Goal: Find specific page/section: Find specific page/section

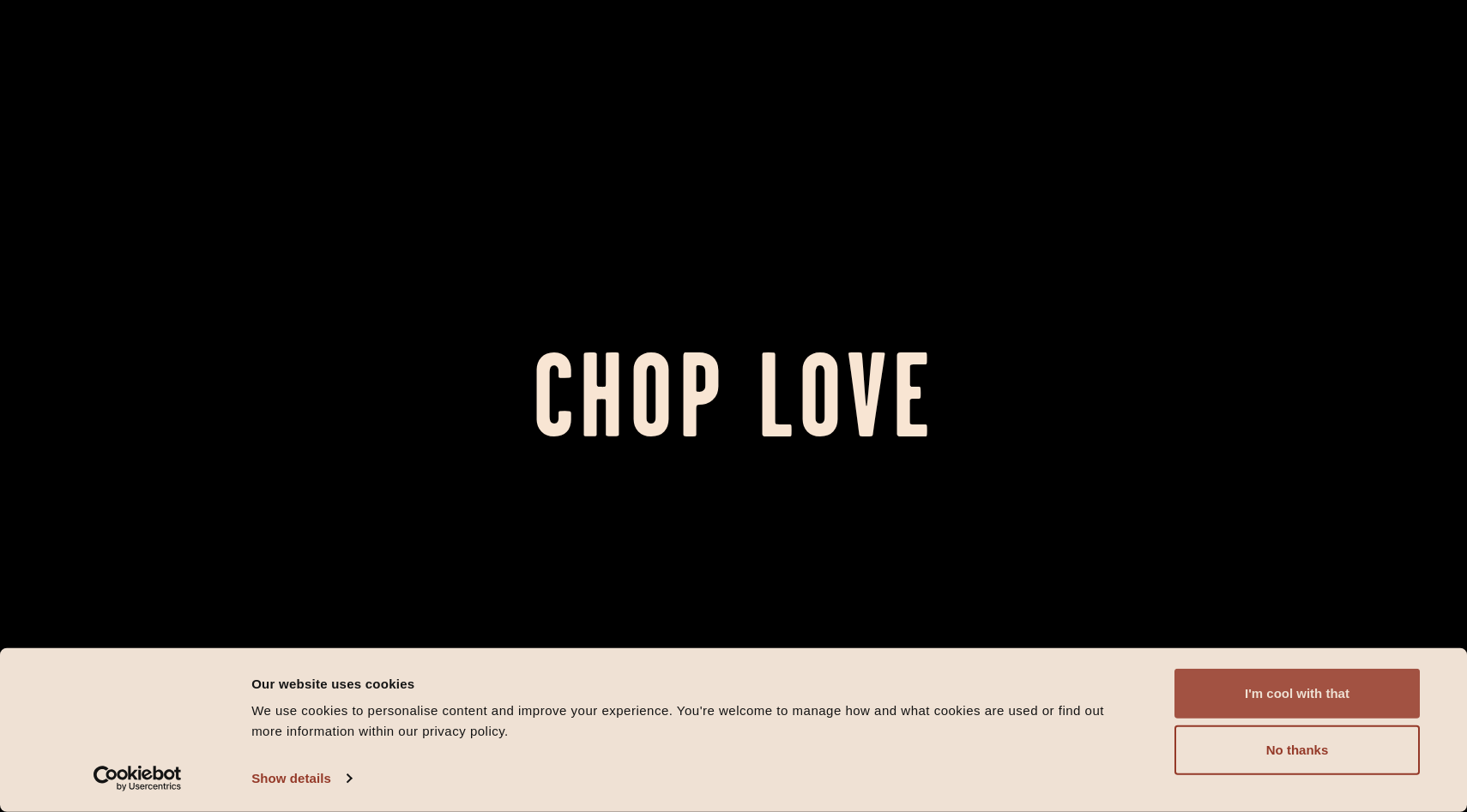
click at [1272, 692] on button "I'm cool with that" at bounding box center [1298, 694] width 246 height 50
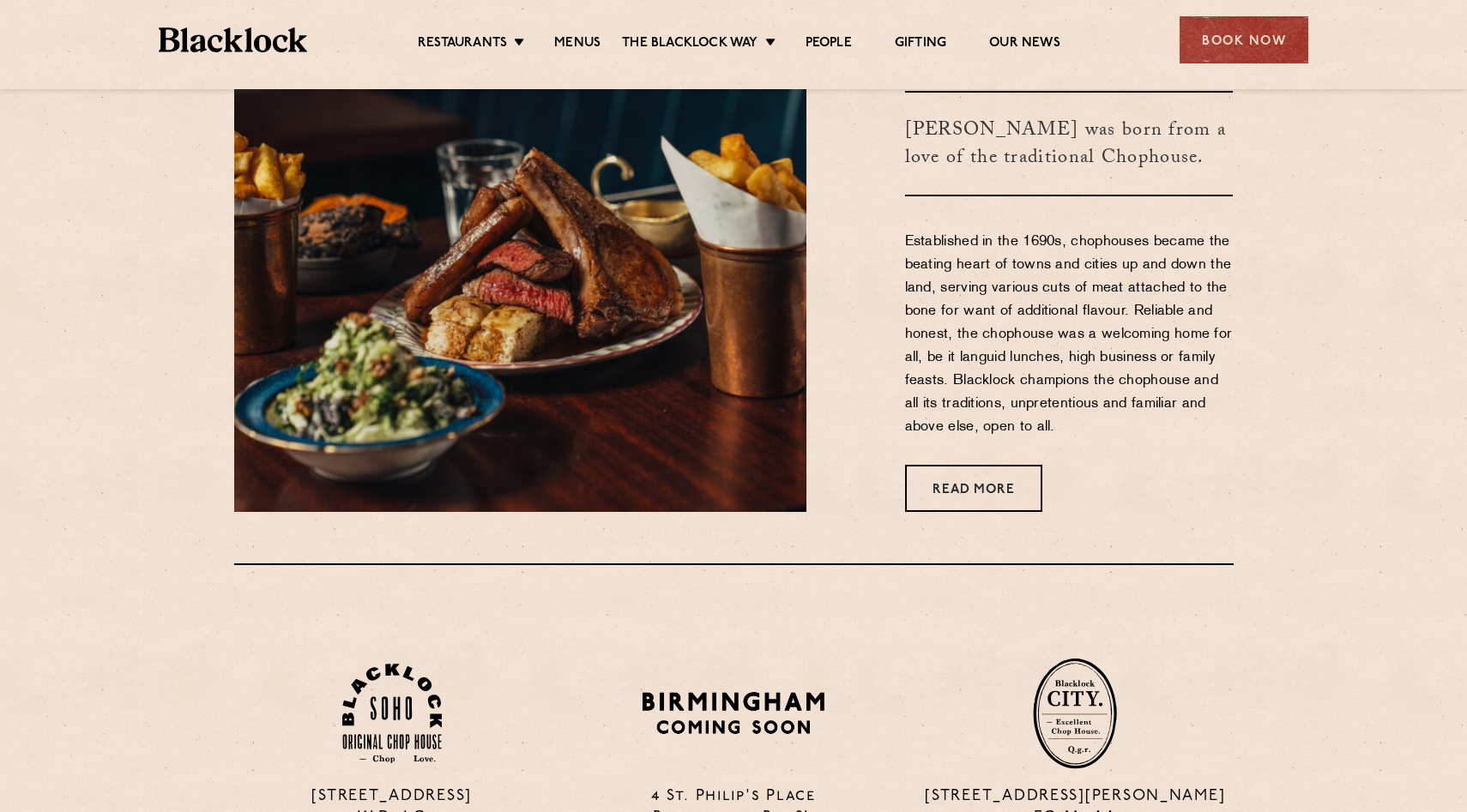
scroll to position [837, 0]
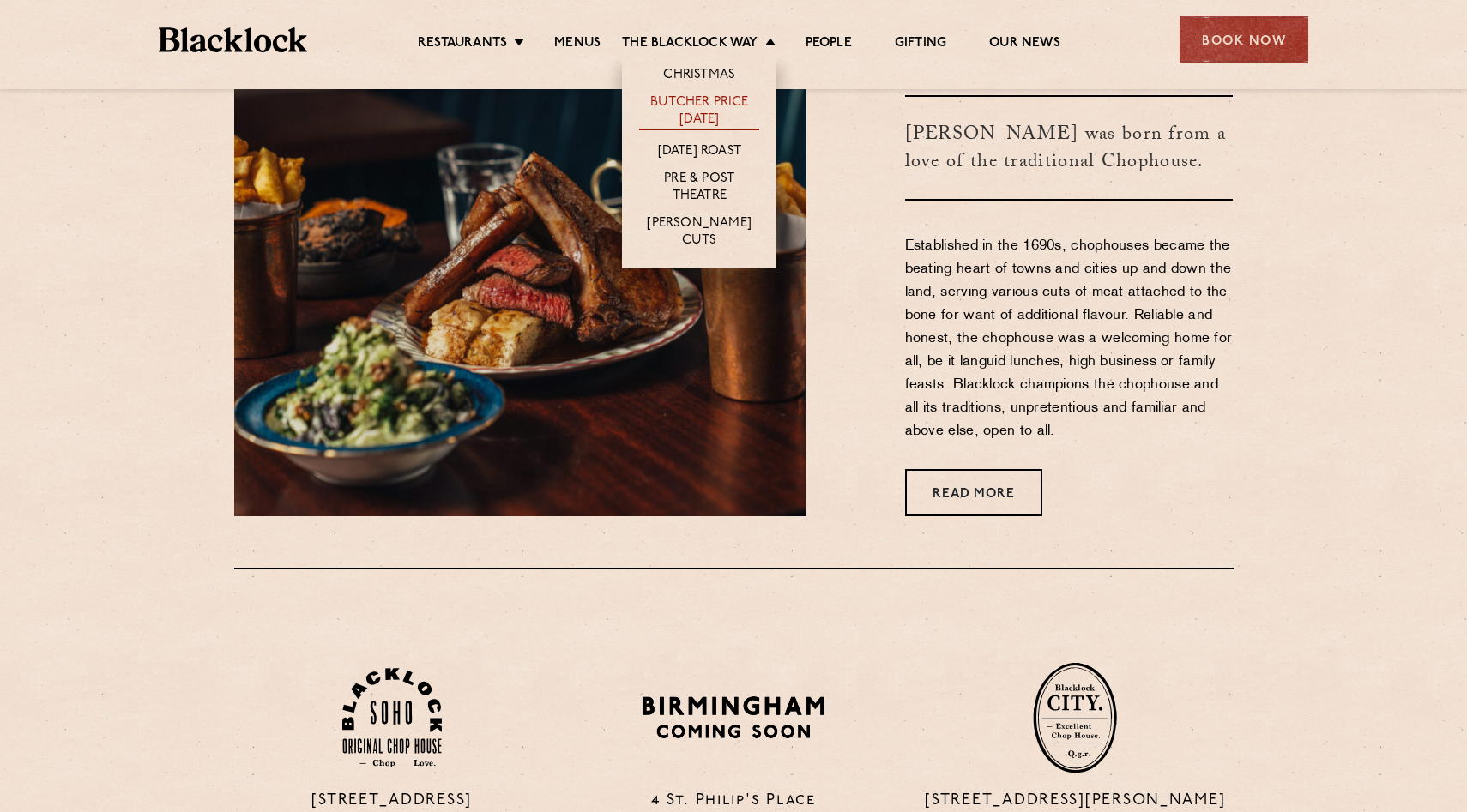
click at [682, 114] on link "Butcher Price [DATE]" at bounding box center [699, 112] width 120 height 36
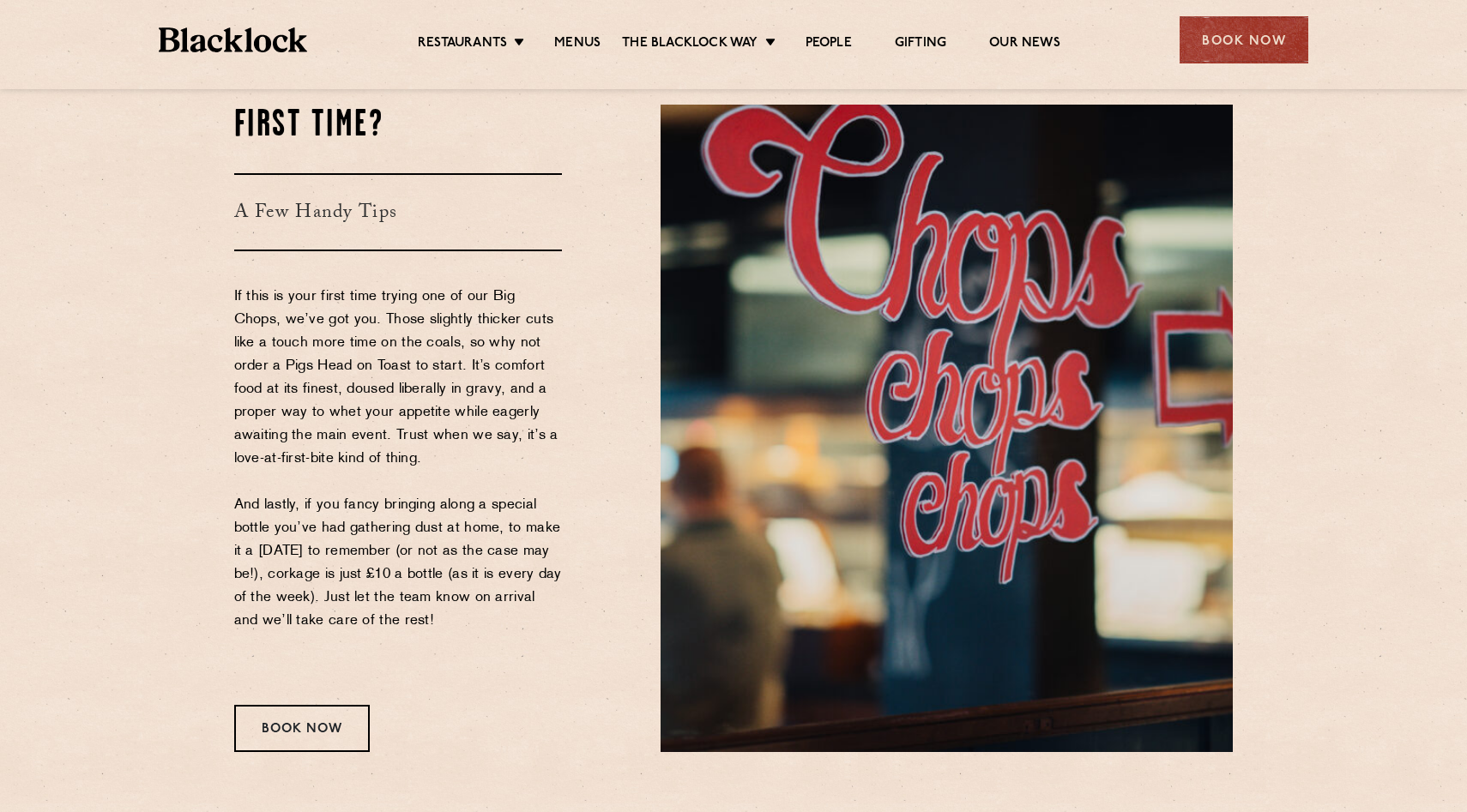
scroll to position [1832, 0]
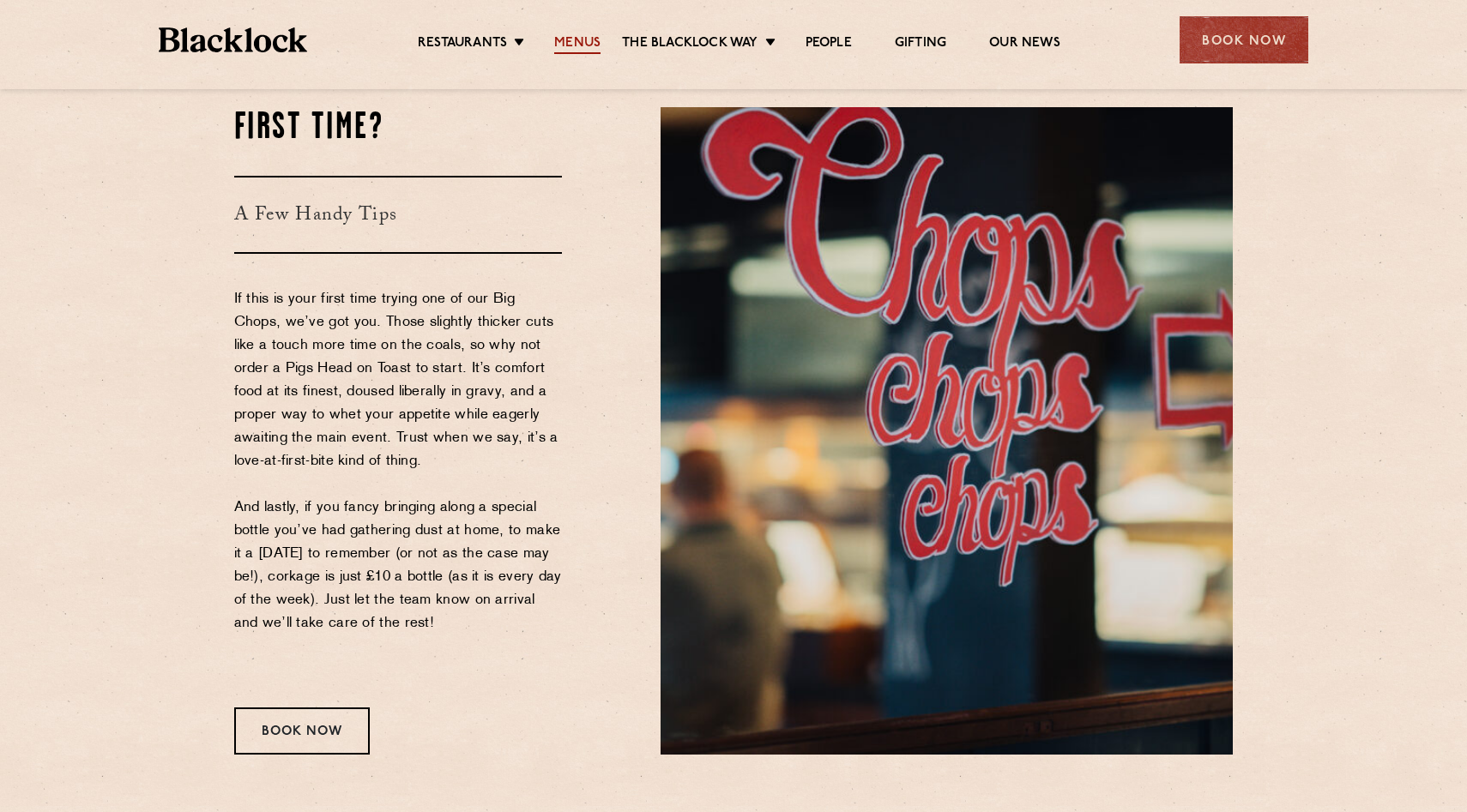
click at [584, 46] on link "Menus" at bounding box center [577, 45] width 47 height 19
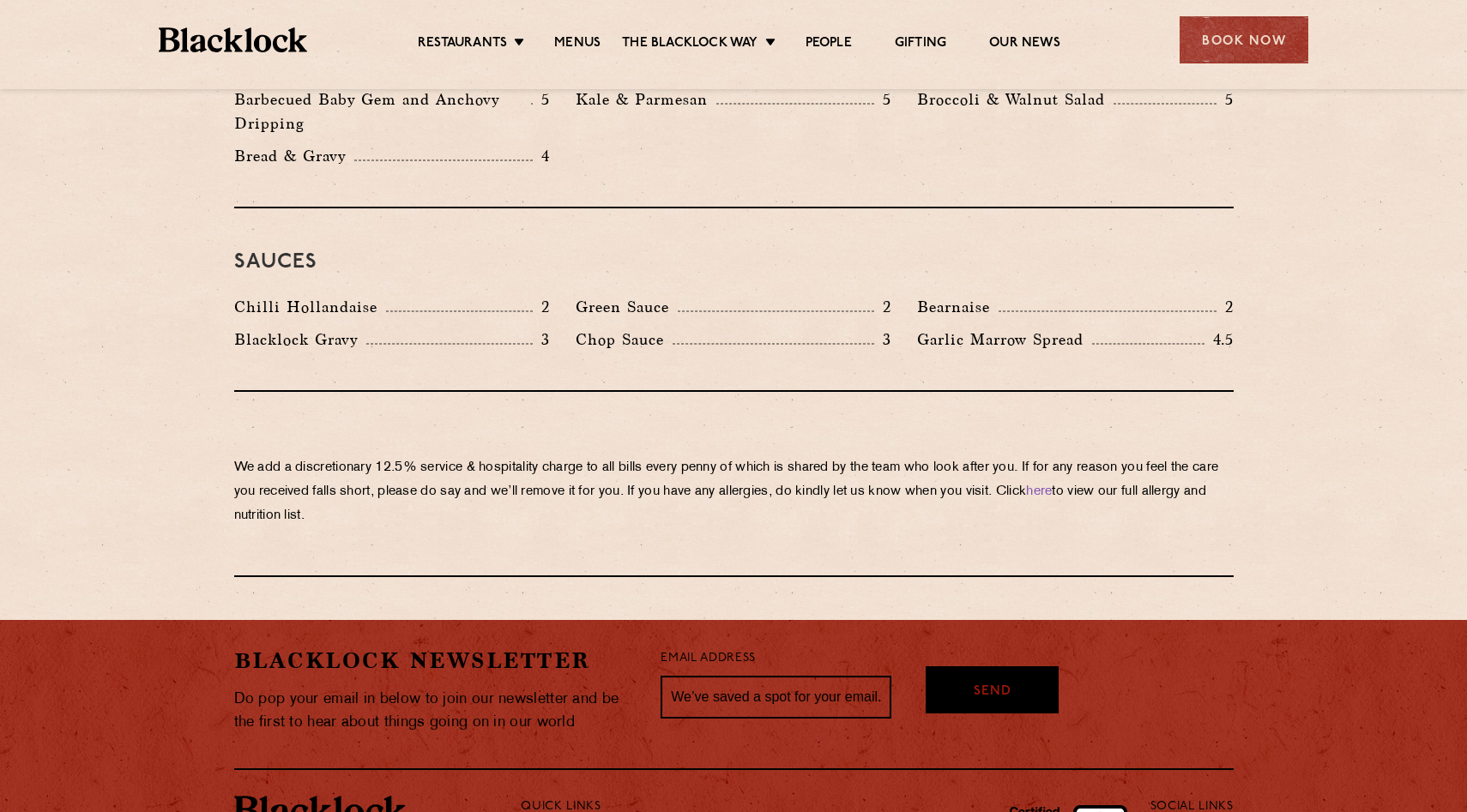
scroll to position [2890, 0]
